Goal: Obtain resource: Download file/media

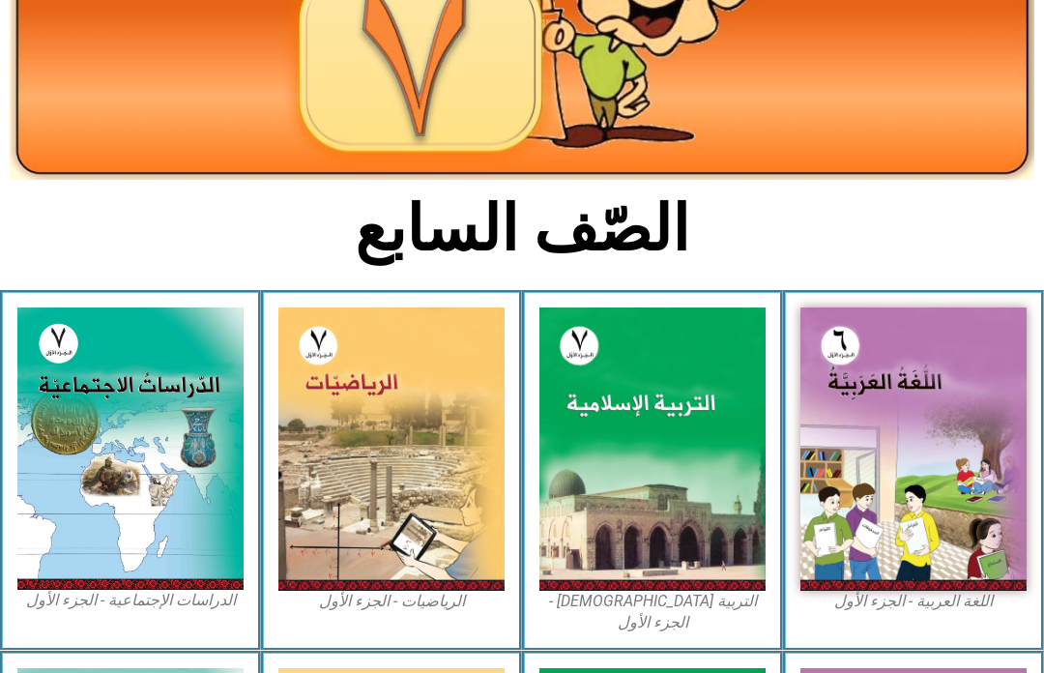
scroll to position [259, 0]
click at [602, 499] on img at bounding box center [652, 448] width 226 height 283
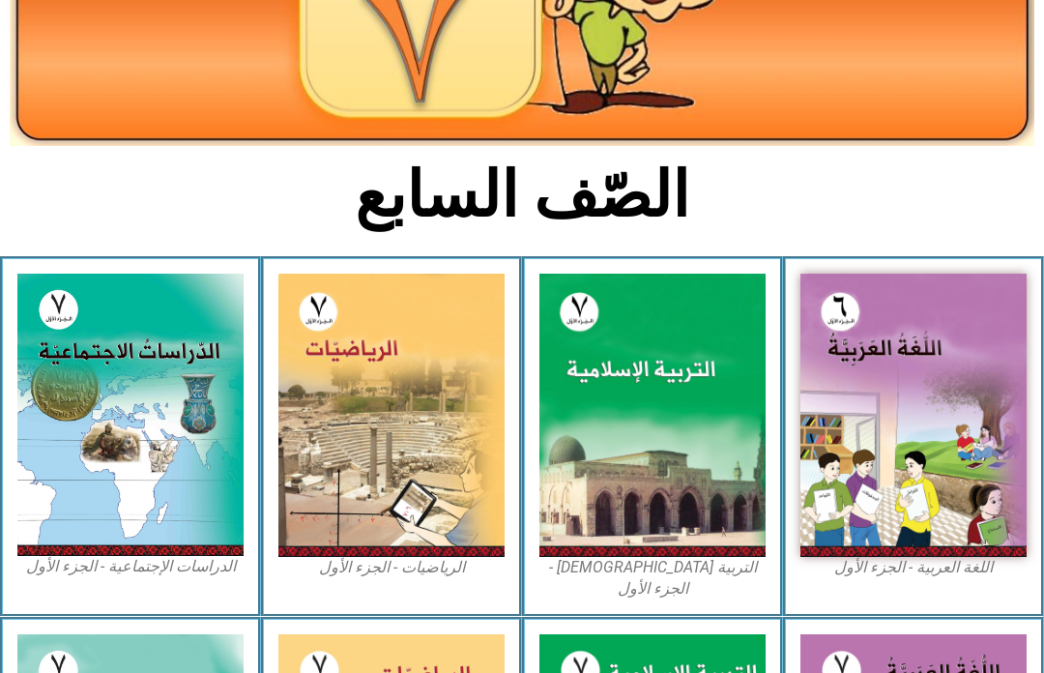
click at [668, 448] on img at bounding box center [652, 415] width 226 height 283
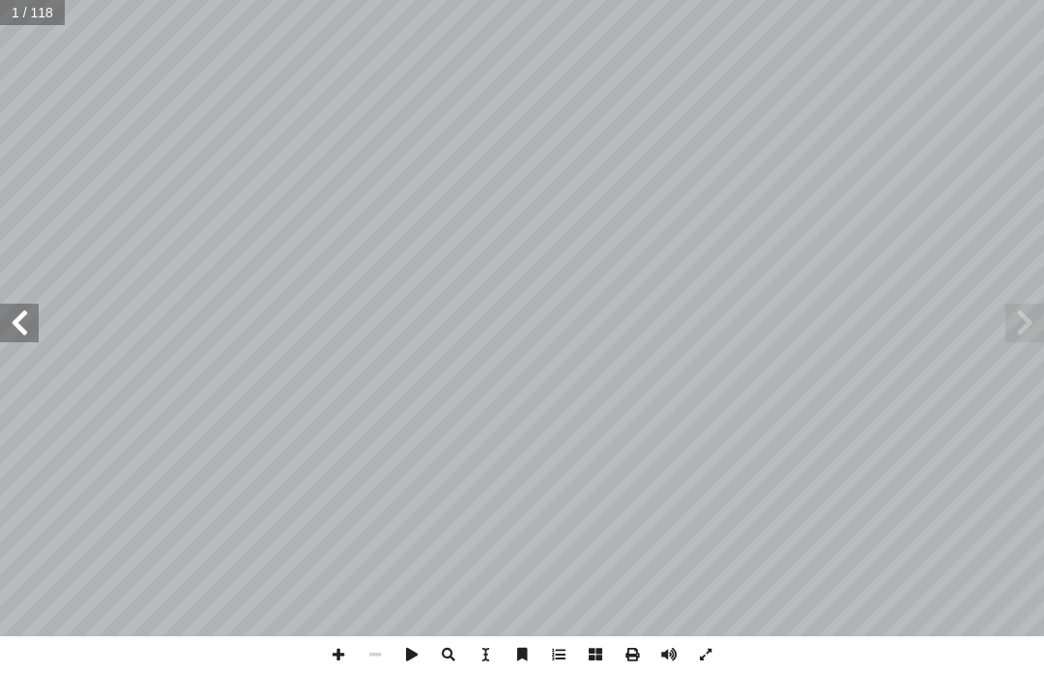
click at [1043, 316] on span at bounding box center [1024, 322] width 39 height 39
click at [1, 319] on span at bounding box center [19, 322] width 39 height 39
click at [36, 317] on span at bounding box center [19, 322] width 39 height 39
click at [28, 312] on span at bounding box center [19, 322] width 39 height 39
click at [16, 326] on span at bounding box center [19, 322] width 39 height 39
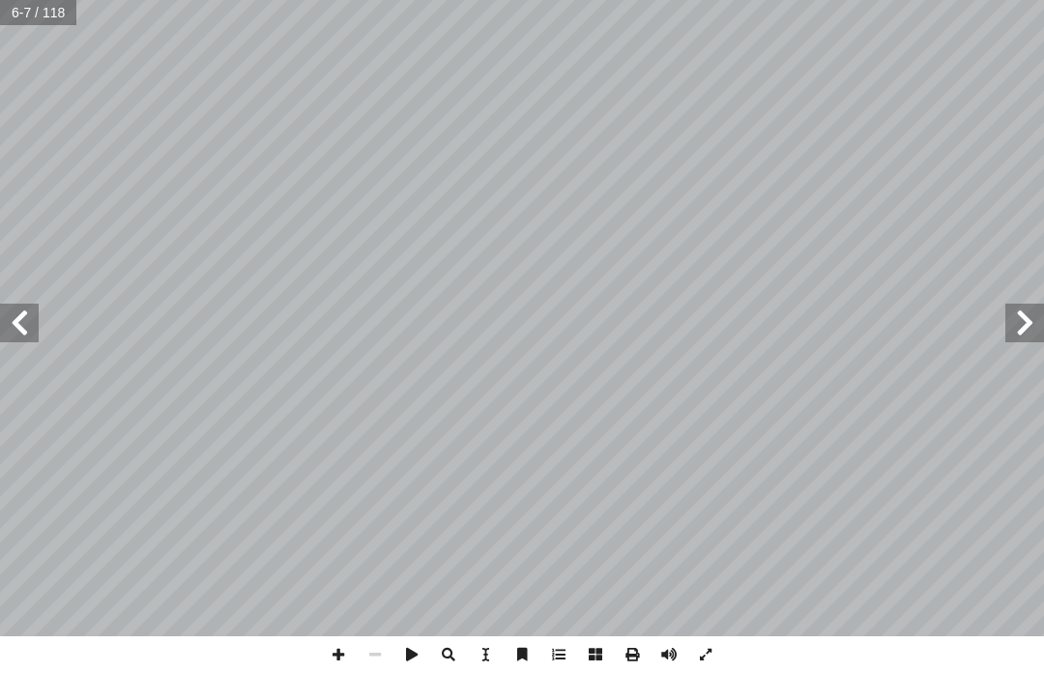
click at [31, 310] on span at bounding box center [19, 322] width 39 height 39
click at [38, 310] on span at bounding box center [19, 322] width 39 height 39
click at [29, 316] on span at bounding box center [19, 322] width 39 height 39
click at [19, 327] on span at bounding box center [19, 322] width 39 height 39
click at [4, 329] on span at bounding box center [19, 322] width 39 height 39
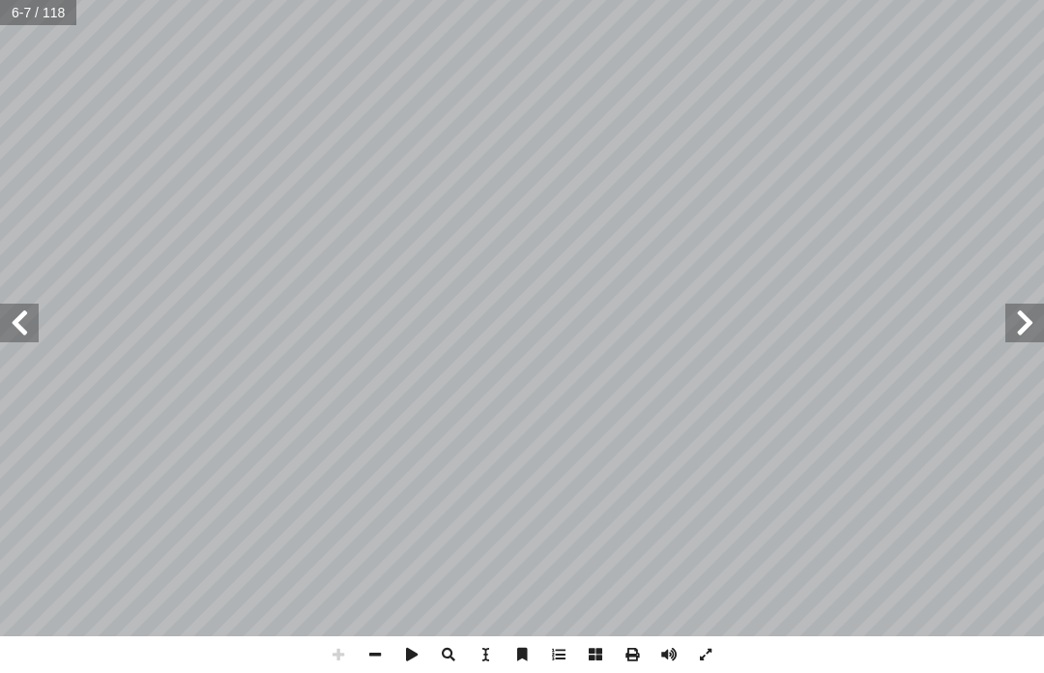
click at [15, 330] on span at bounding box center [19, 322] width 39 height 39
click at [1, 309] on span at bounding box center [19, 322] width 39 height 39
click at [6, 309] on span at bounding box center [19, 322] width 39 height 39
click at [1013, 327] on span at bounding box center [1024, 322] width 39 height 39
click at [1036, 330] on span at bounding box center [1024, 322] width 39 height 39
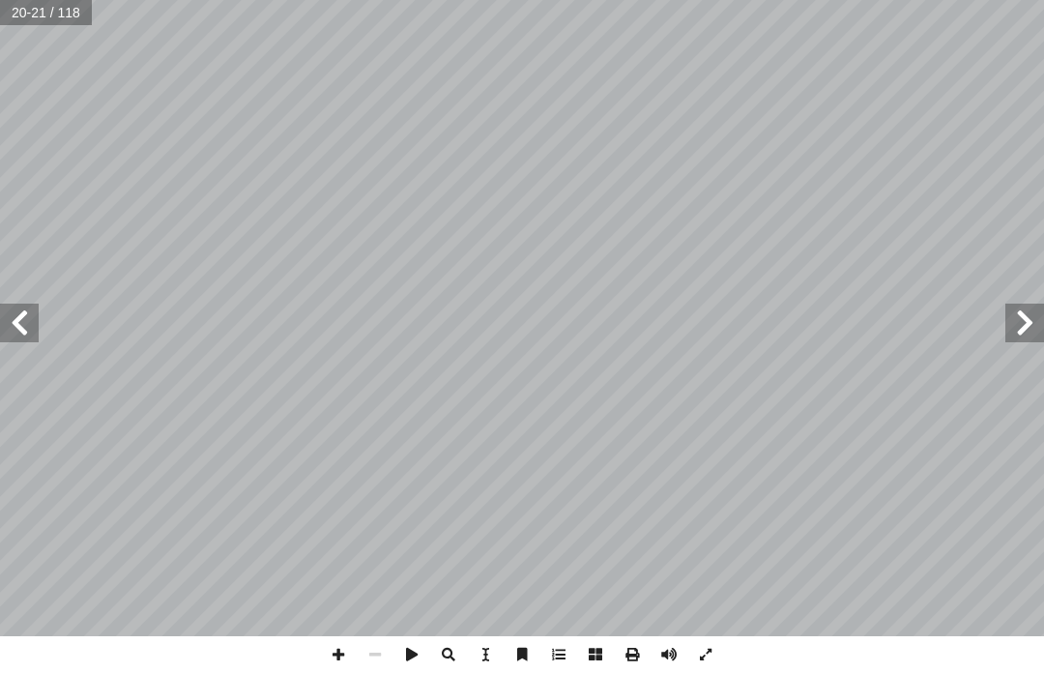
click at [1024, 325] on span at bounding box center [1024, 322] width 39 height 39
click at [1028, 322] on span at bounding box center [1024, 322] width 39 height 39
click at [1030, 311] on span at bounding box center [1024, 322] width 39 height 39
click at [1031, 314] on span at bounding box center [1024, 322] width 39 height 39
click at [1035, 336] on span at bounding box center [1024, 322] width 39 height 39
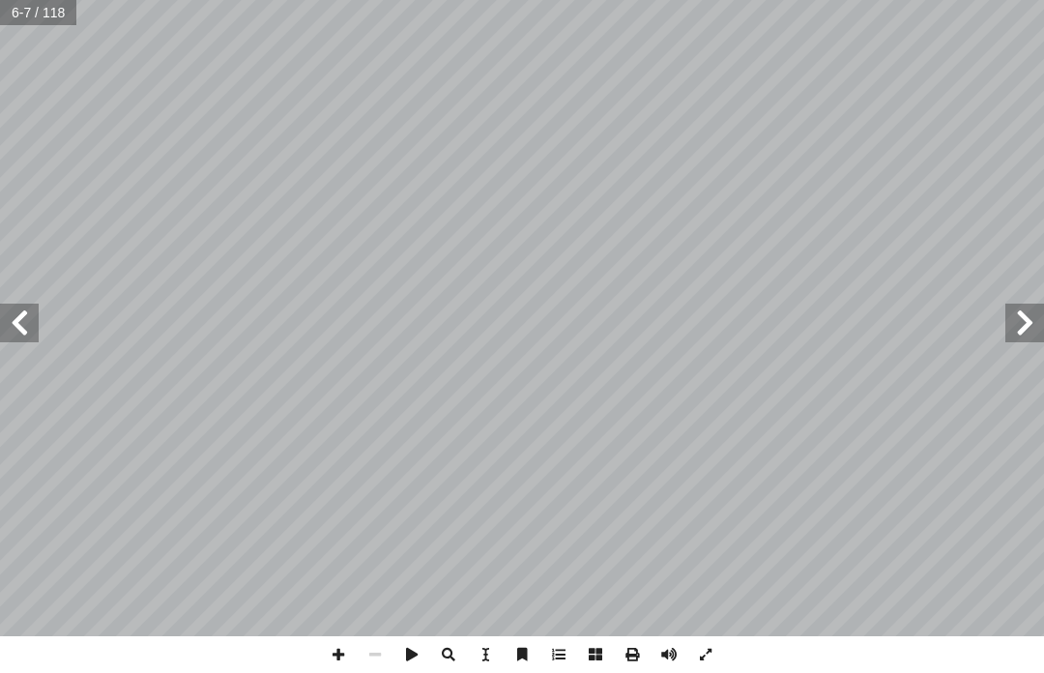
click at [1031, 331] on span at bounding box center [1024, 322] width 39 height 39
click at [1041, 305] on span at bounding box center [1024, 322] width 39 height 39
click at [1023, 341] on span at bounding box center [1024, 322] width 39 height 39
click at [1030, 324] on span at bounding box center [1024, 322] width 39 height 39
click at [28, 304] on span at bounding box center [19, 322] width 39 height 39
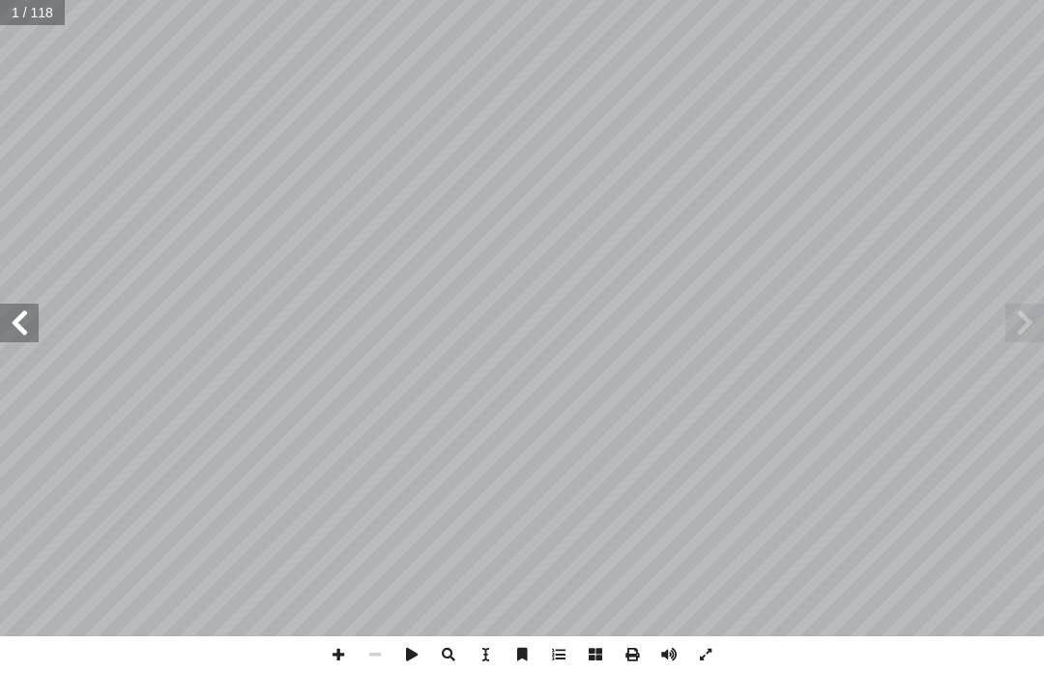
click at [23, 333] on span at bounding box center [19, 322] width 39 height 39
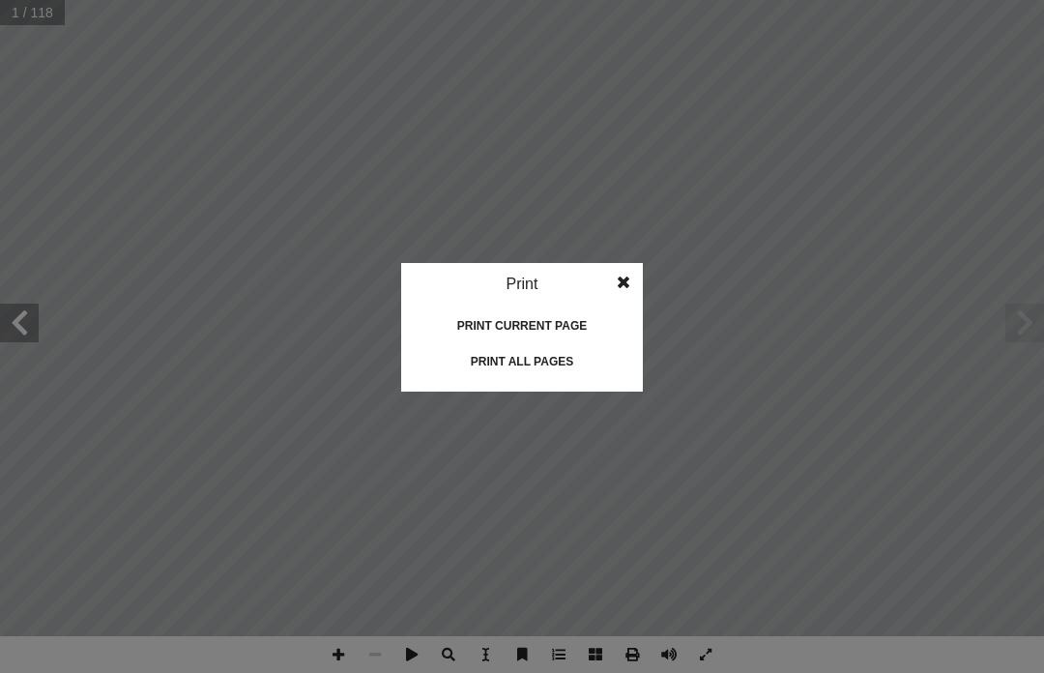
click at [577, 351] on div "Print all pages" at bounding box center [521, 361] width 193 height 31
